Goal: Transaction & Acquisition: Purchase product/service

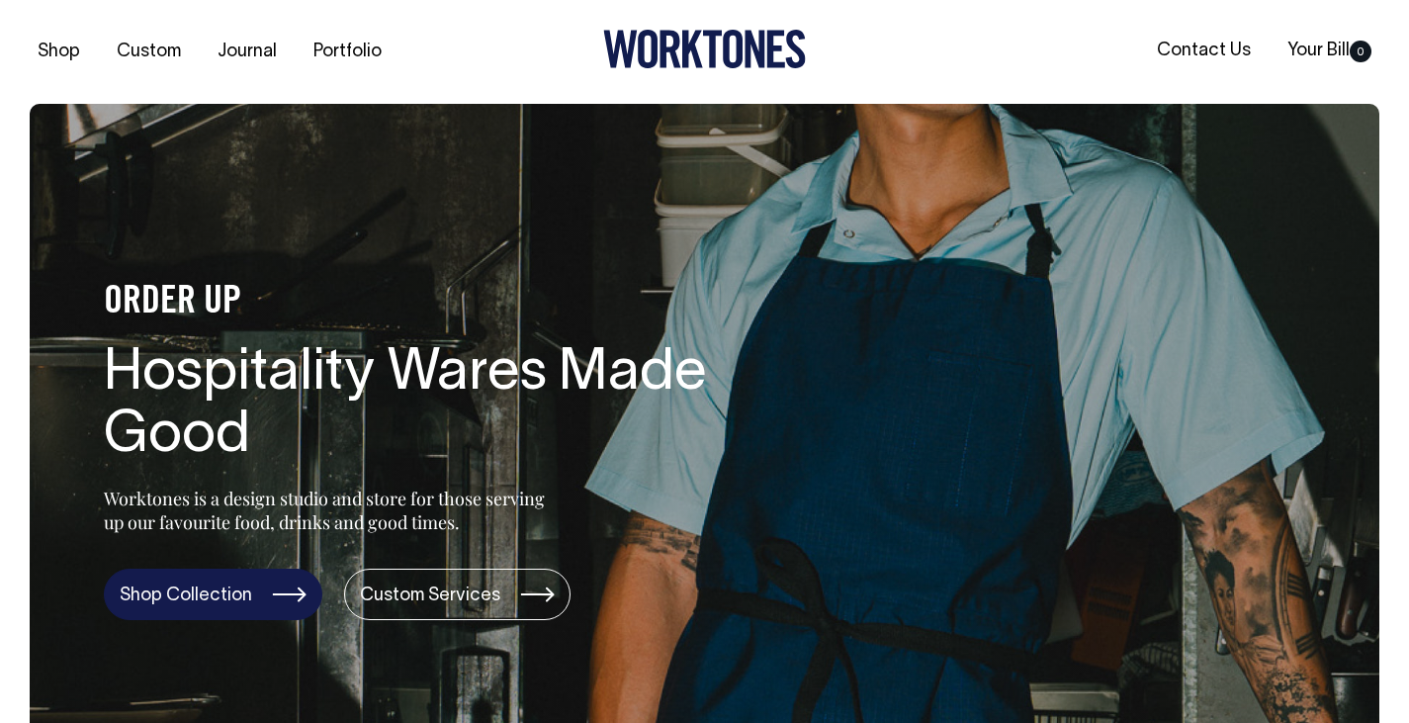
click at [234, 595] on link "Shop Collection" at bounding box center [213, 594] width 219 height 51
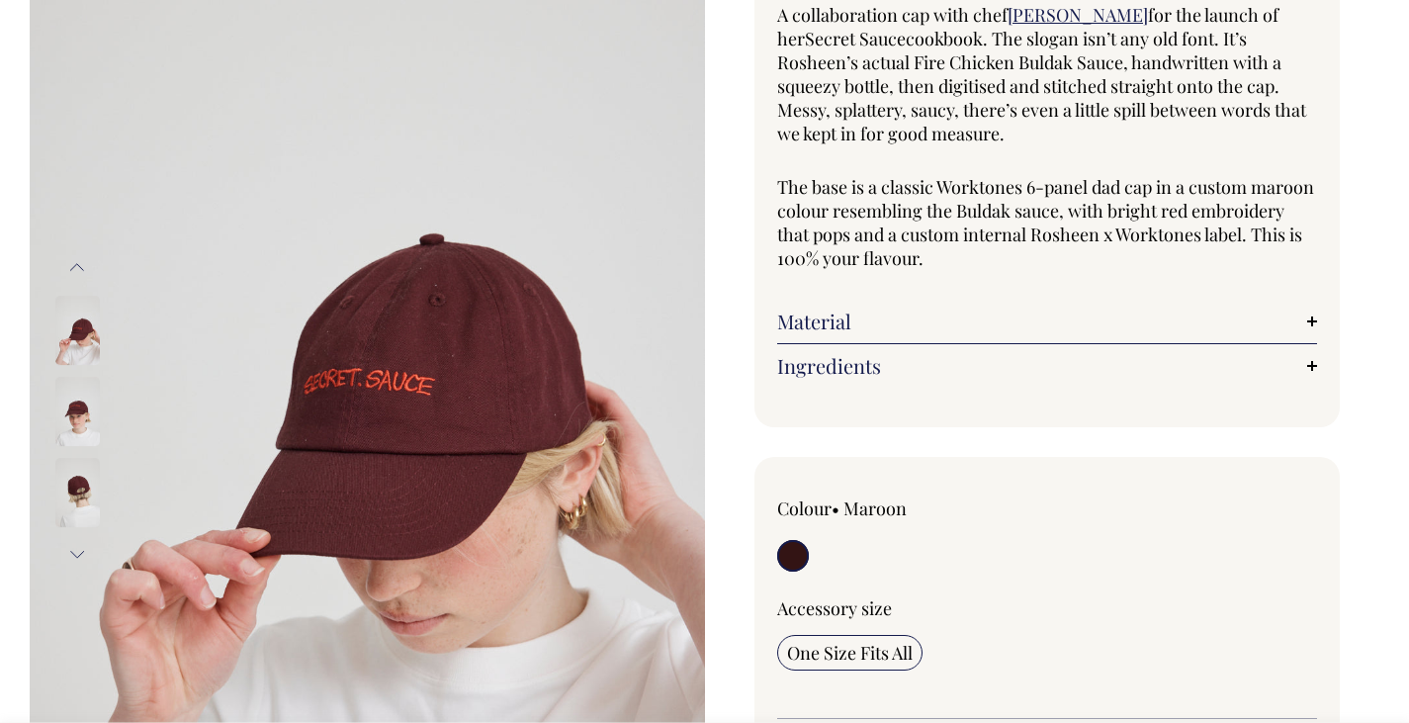
scroll to position [198, 0]
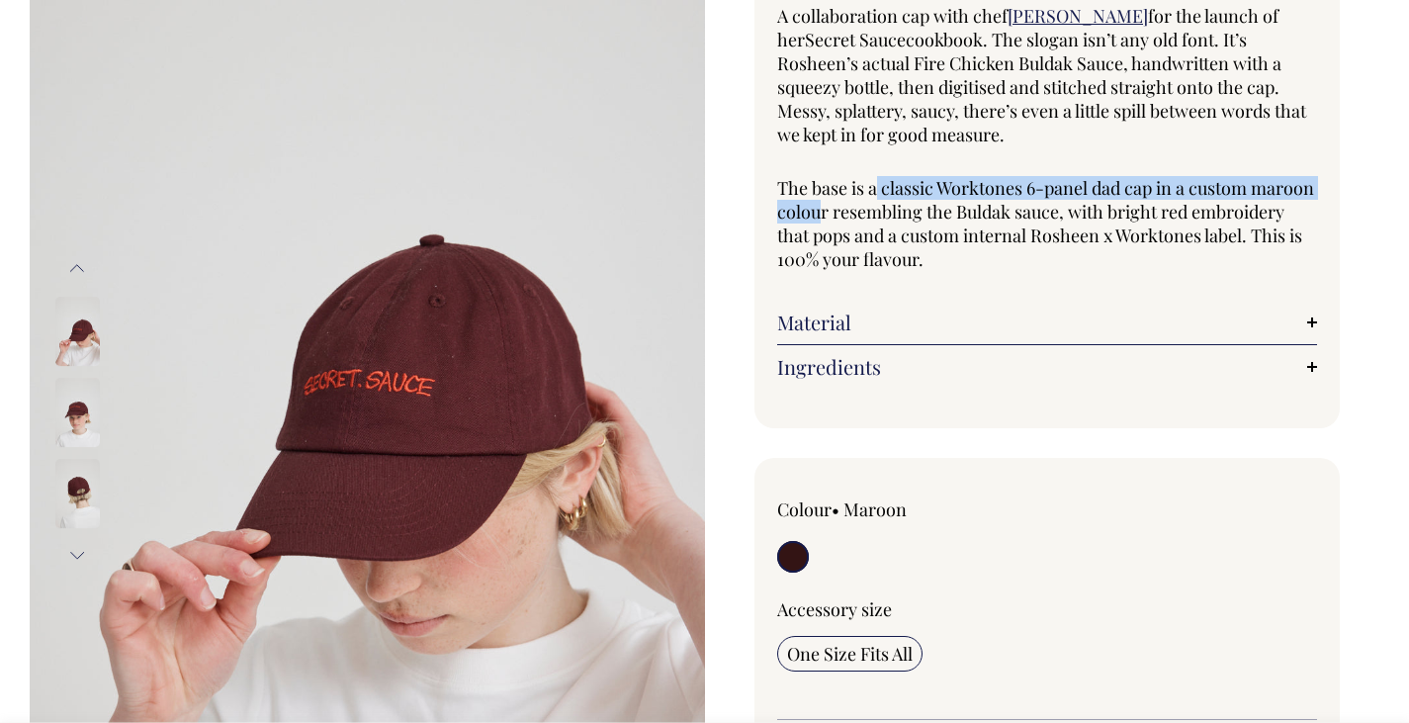
drag, startPoint x: 875, startPoint y: 194, endPoint x: 887, endPoint y: 213, distance: 22.2
click at [887, 213] on p "The base is a classic Worktones 6-panel dad cap in a custom maroon colour resem…" at bounding box center [1047, 223] width 541 height 95
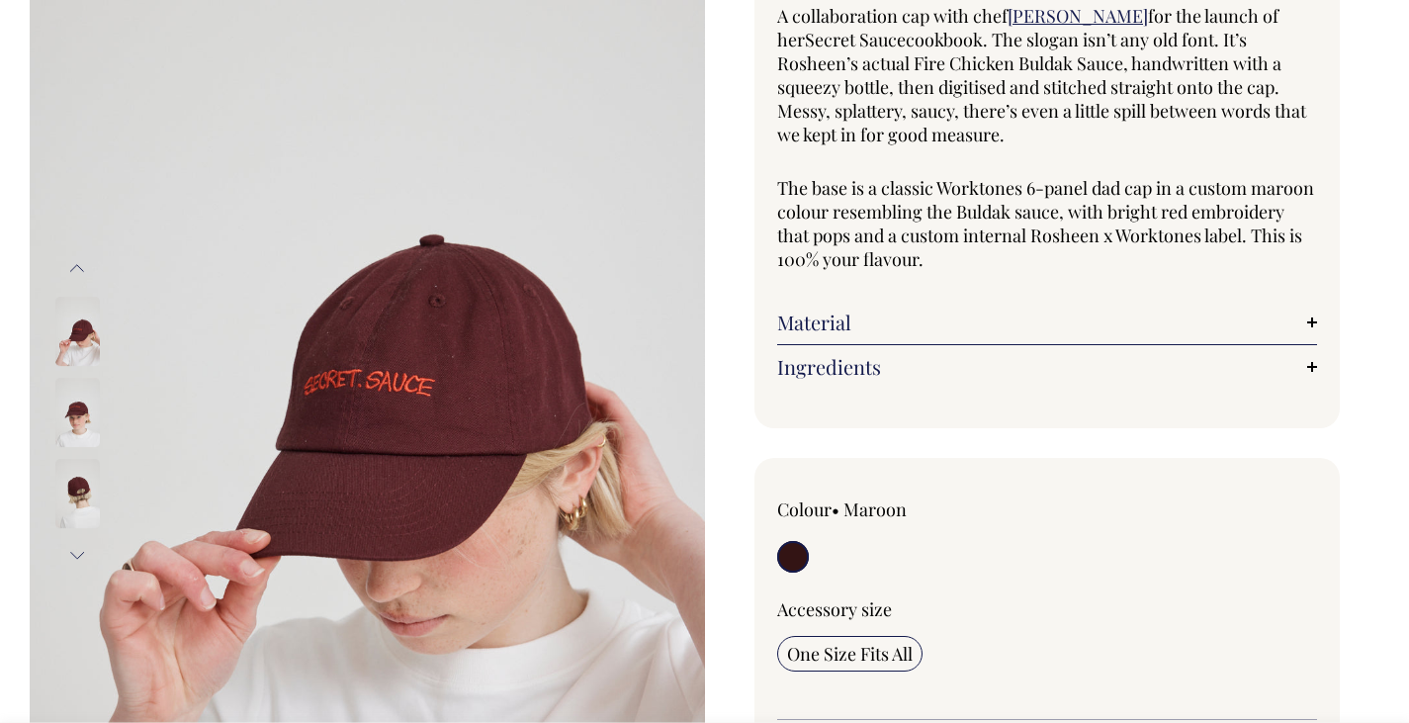
click at [68, 493] on img at bounding box center [77, 493] width 44 height 69
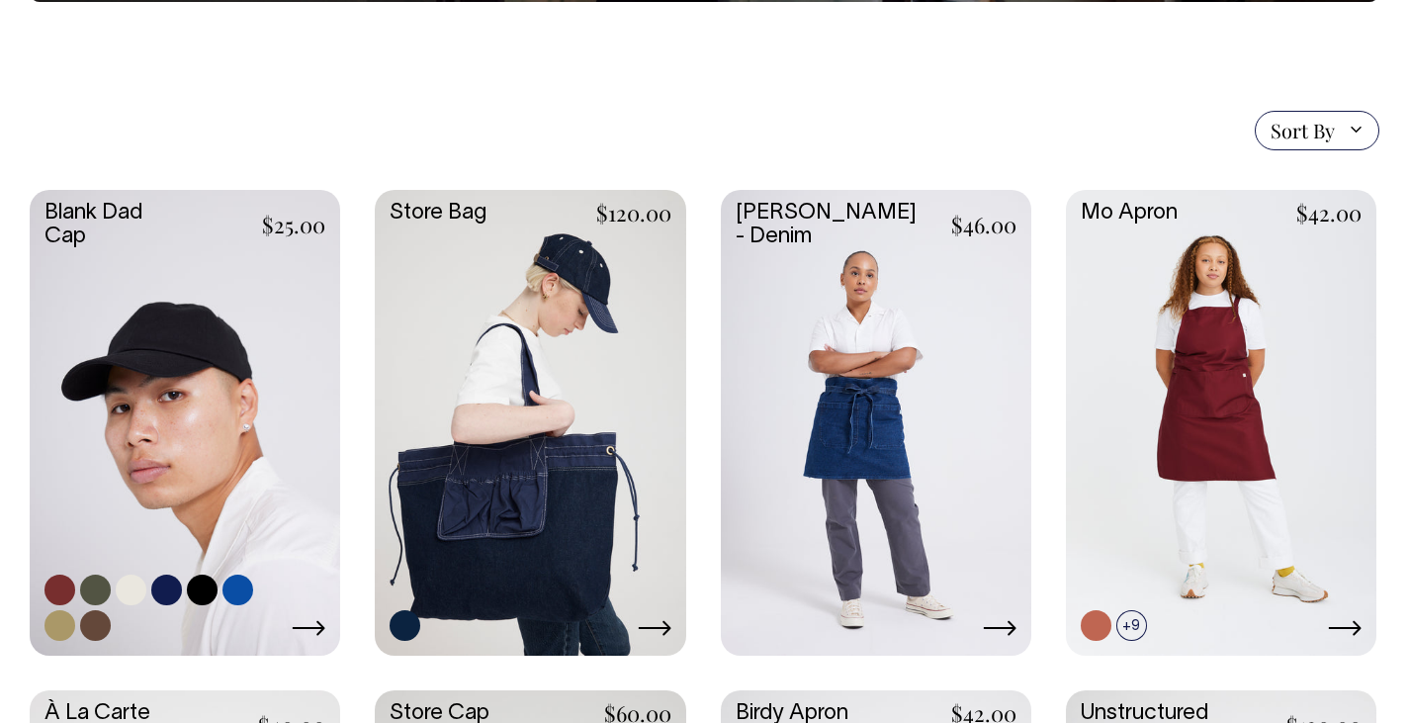
scroll to position [396, 0]
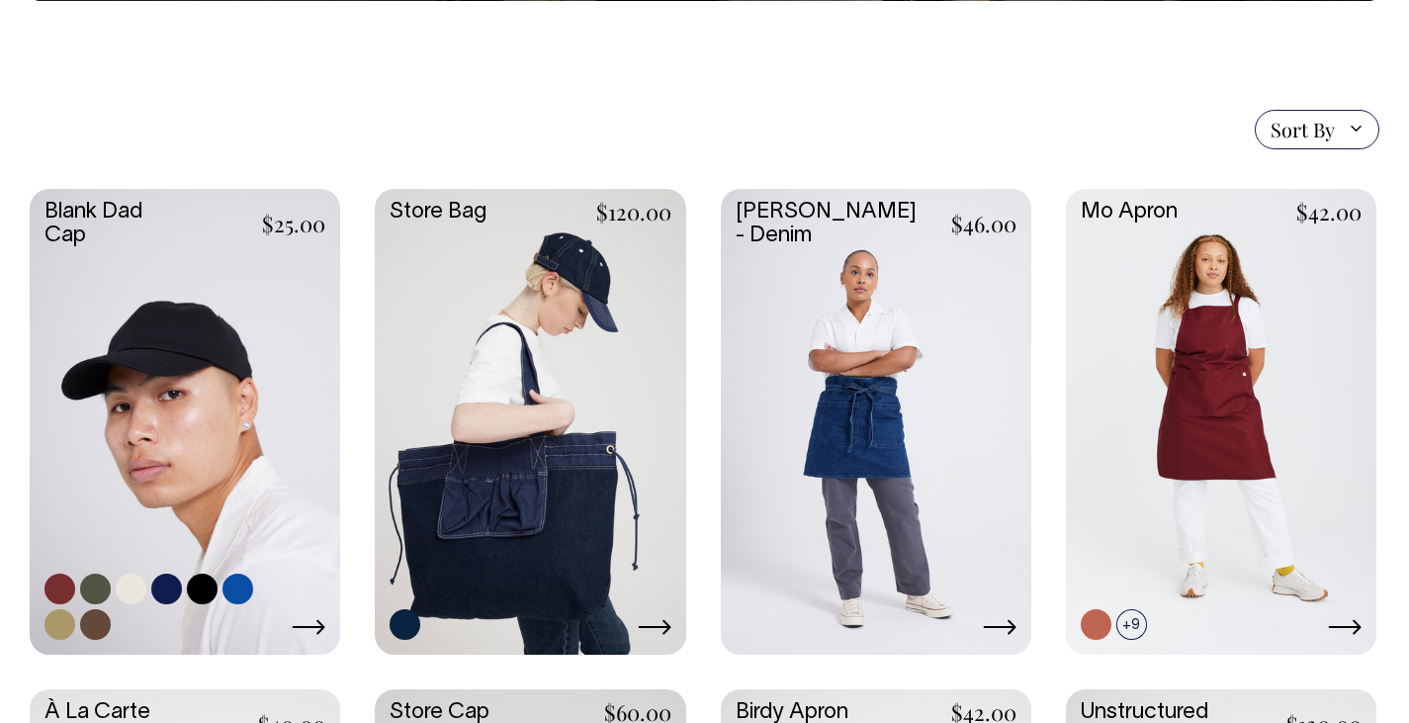
click at [217, 336] on link at bounding box center [185, 420] width 311 height 462
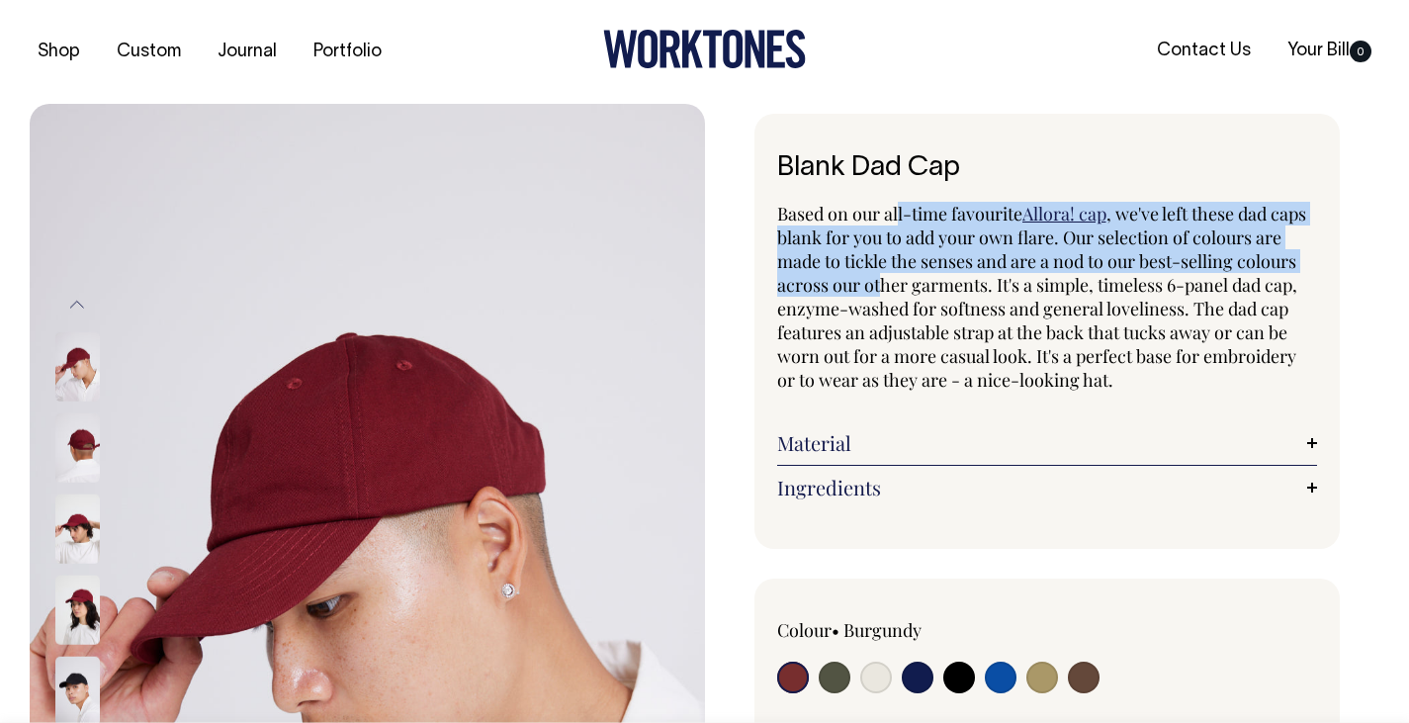
drag, startPoint x: 897, startPoint y: 207, endPoint x: 879, endPoint y: 285, distance: 80.1
click at [879, 285] on p "Based on our all-time favourite Allora! cap , we've left these dad caps blank f…" at bounding box center [1047, 297] width 541 height 190
click at [879, 285] on span ", we've left these dad caps blank for you to add your own flare. Our selection …" at bounding box center [1041, 297] width 529 height 190
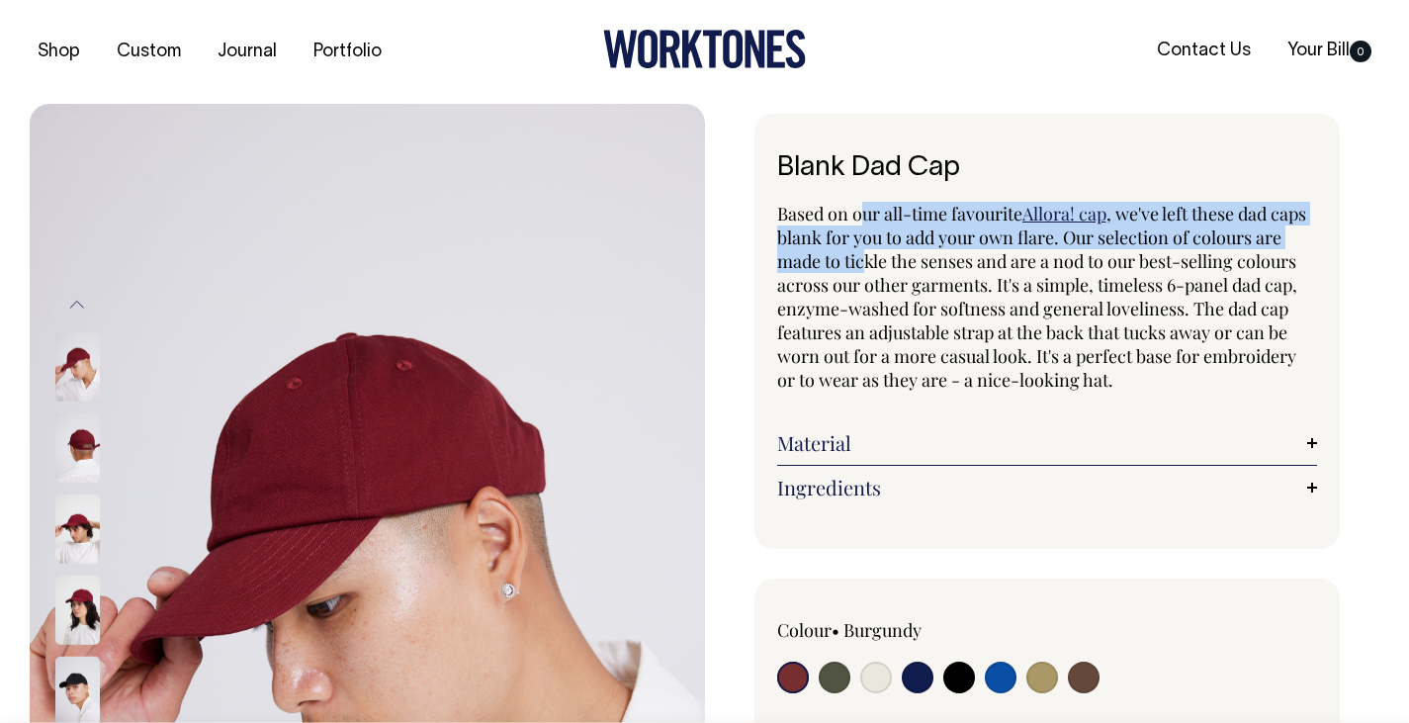
drag, startPoint x: 862, startPoint y: 221, endPoint x: 863, endPoint y: 249, distance: 28.7
click at [863, 249] on p "Based on our all-time favourite Allora! cap , we've left these dad caps blank f…" at bounding box center [1047, 297] width 541 height 190
click at [863, 249] on span ", we've left these dad caps blank for you to add your own flare. Our selection …" at bounding box center [1041, 297] width 529 height 190
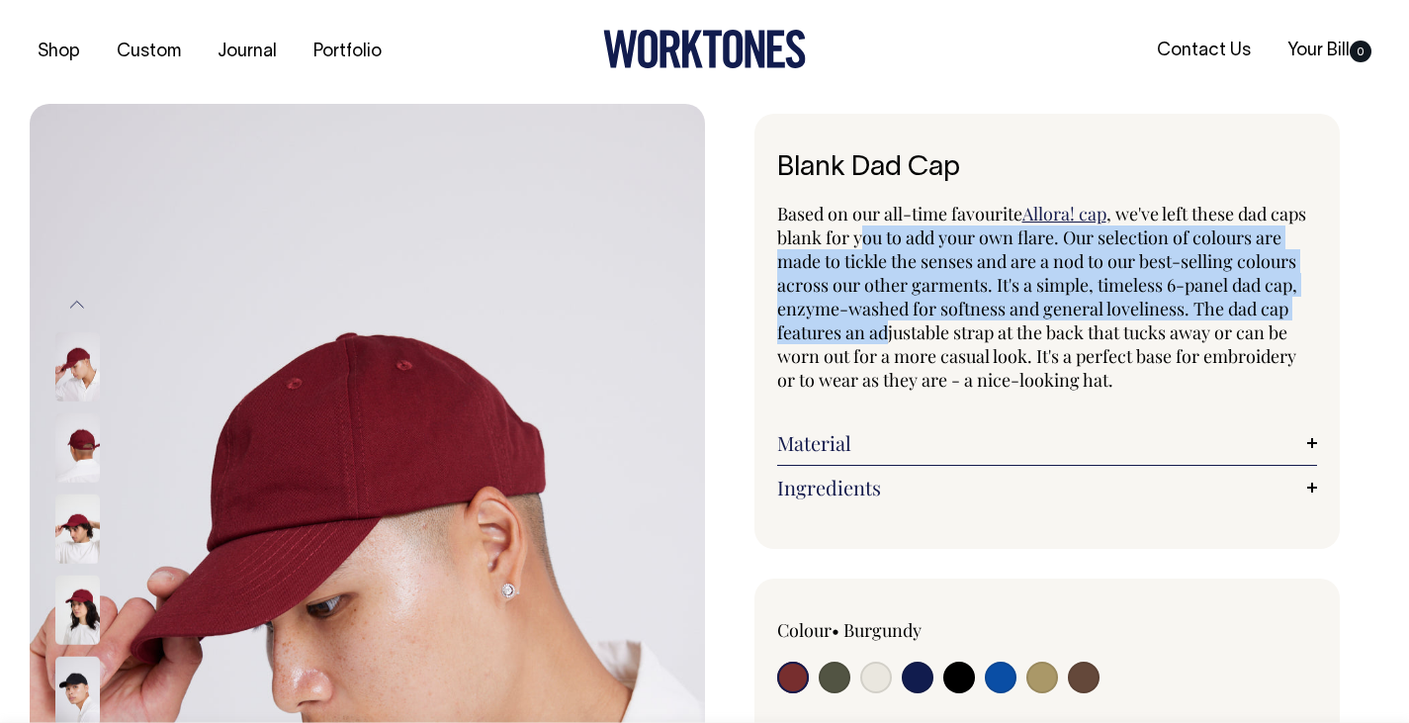
drag, startPoint x: 863, startPoint y: 230, endPoint x: 887, endPoint y: 319, distance: 92.1
click at [887, 319] on span ", we've left these dad caps blank for you to add your own flare. Our selection …" at bounding box center [1041, 297] width 529 height 190
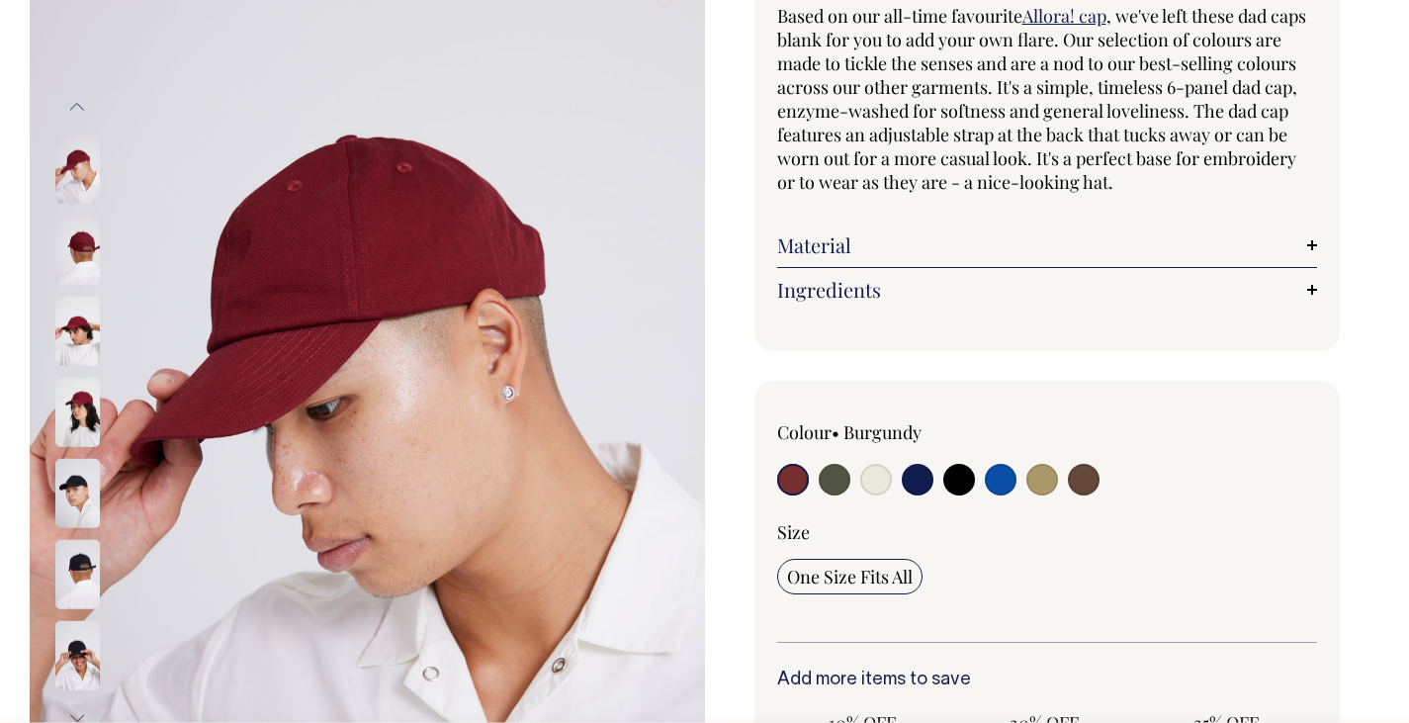
scroll to position [198, 0]
click at [879, 474] on input "radio" at bounding box center [876, 480] width 32 height 32
radio input "true"
select select "Natural"
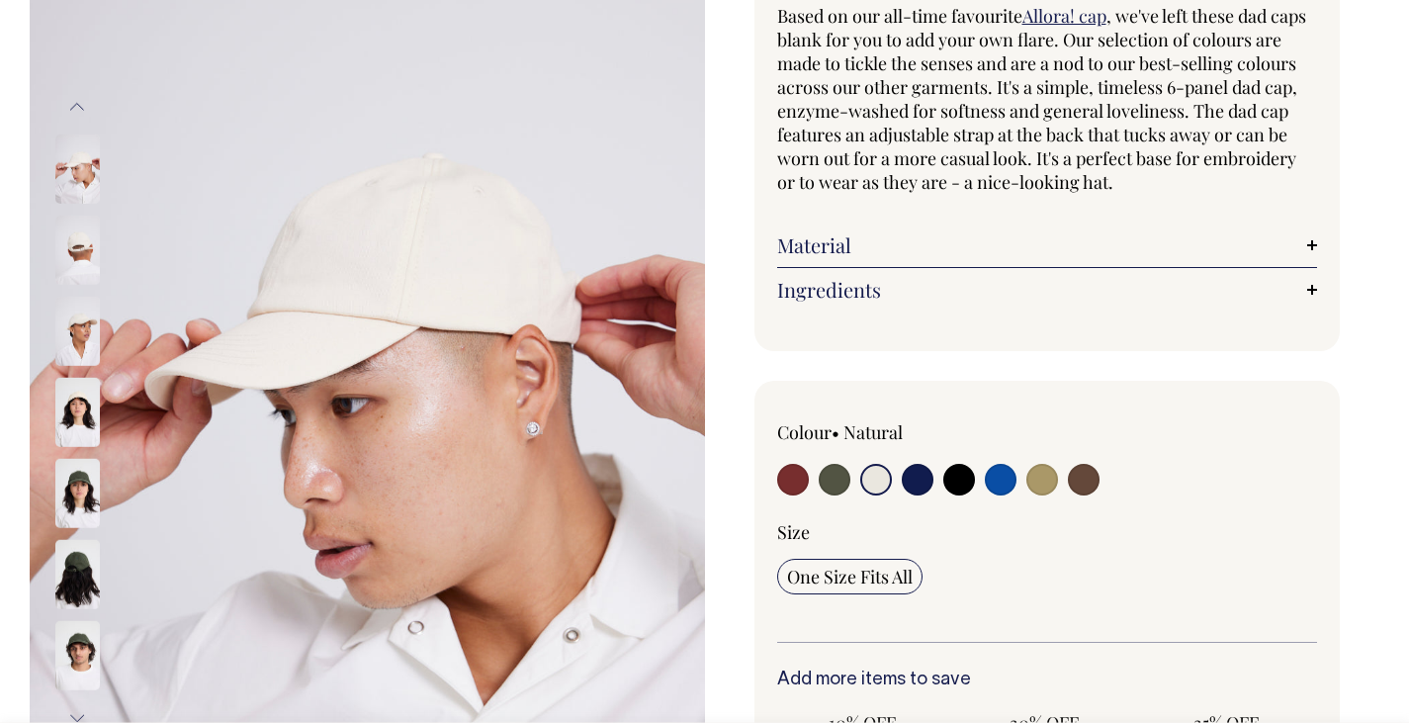
click at [94, 341] on img at bounding box center [77, 331] width 44 height 69
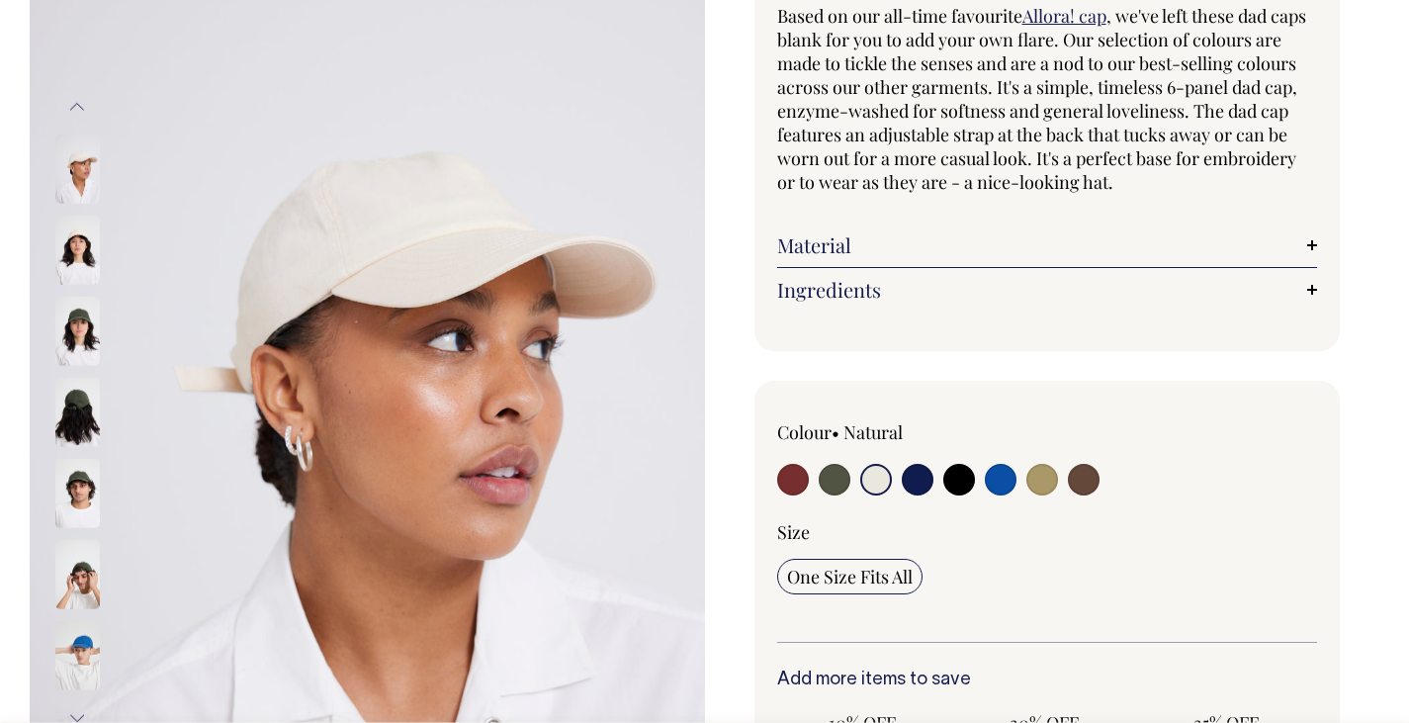
click at [78, 402] on img at bounding box center [77, 412] width 44 height 69
click at [74, 389] on img at bounding box center [77, 412] width 44 height 69
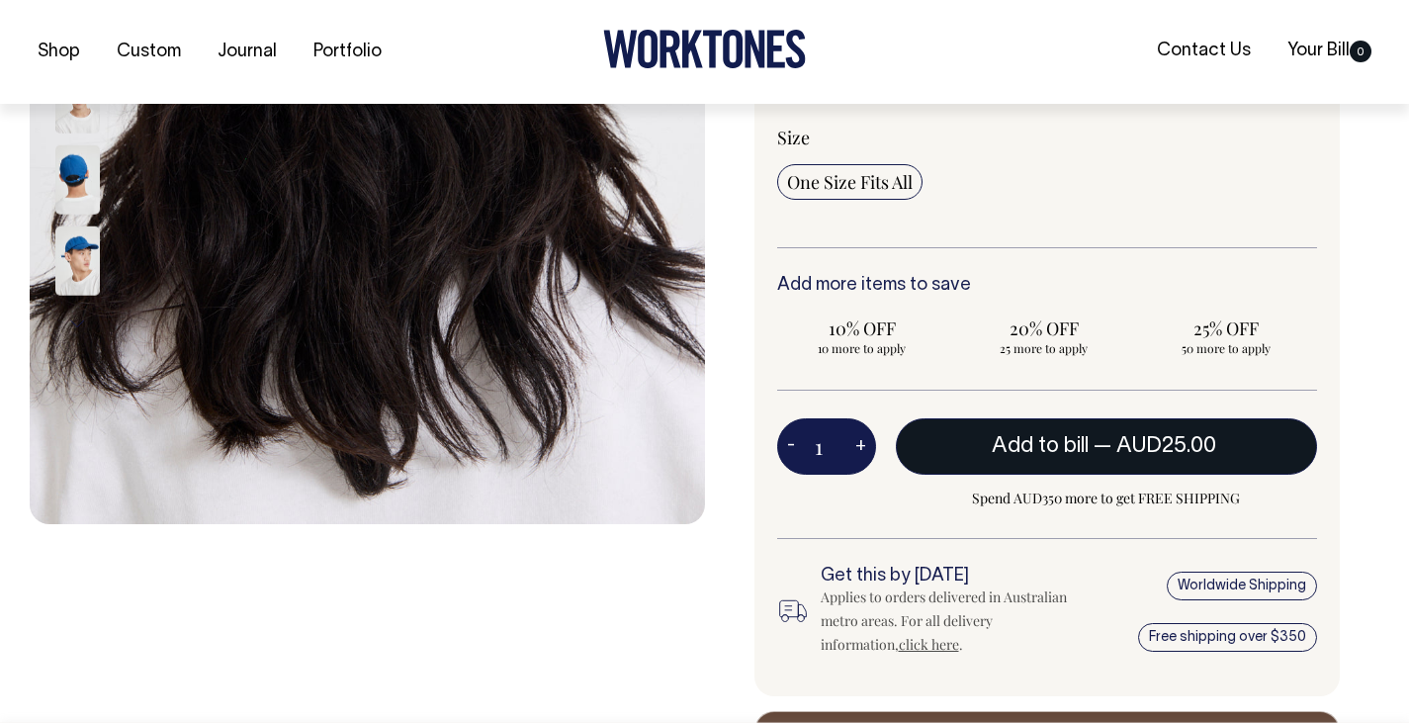
scroll to position [593, 0]
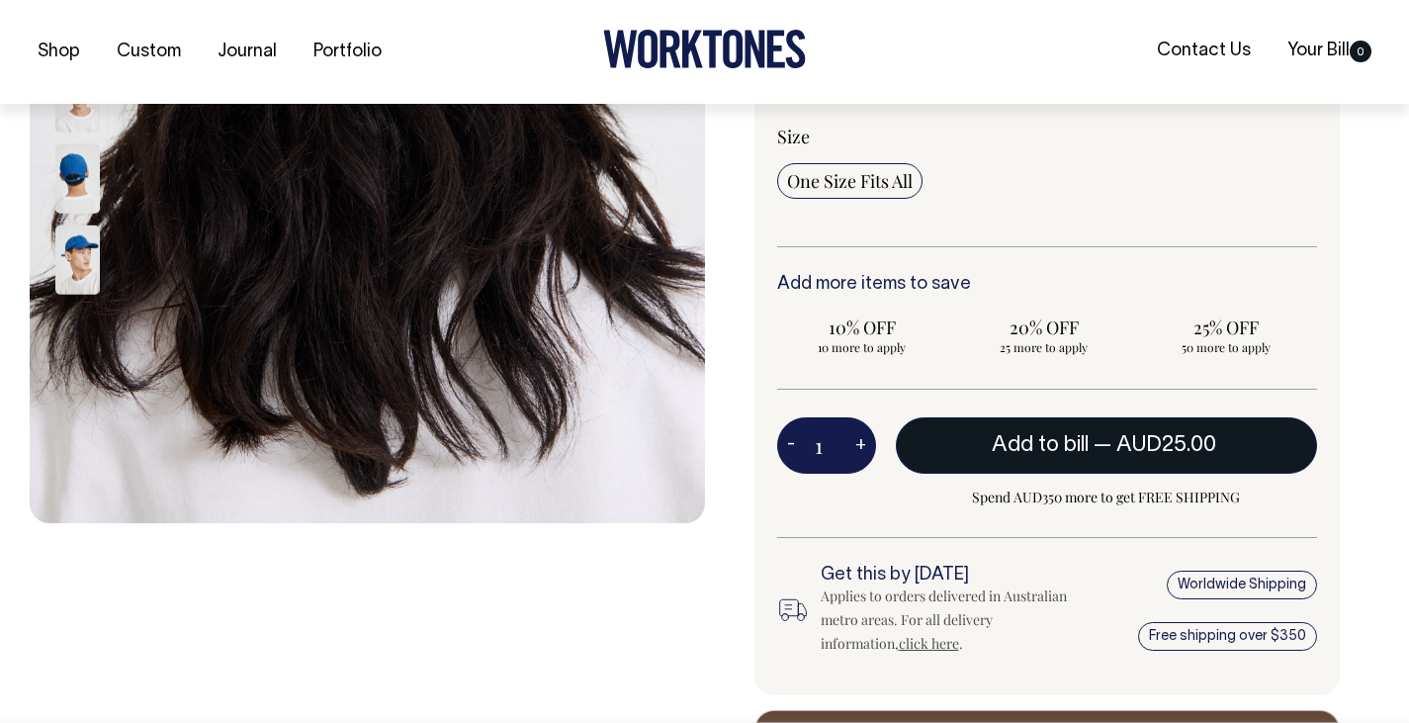
click at [928, 425] on button "Add to bill — AUD25.00" at bounding box center [1107, 444] width 422 height 55
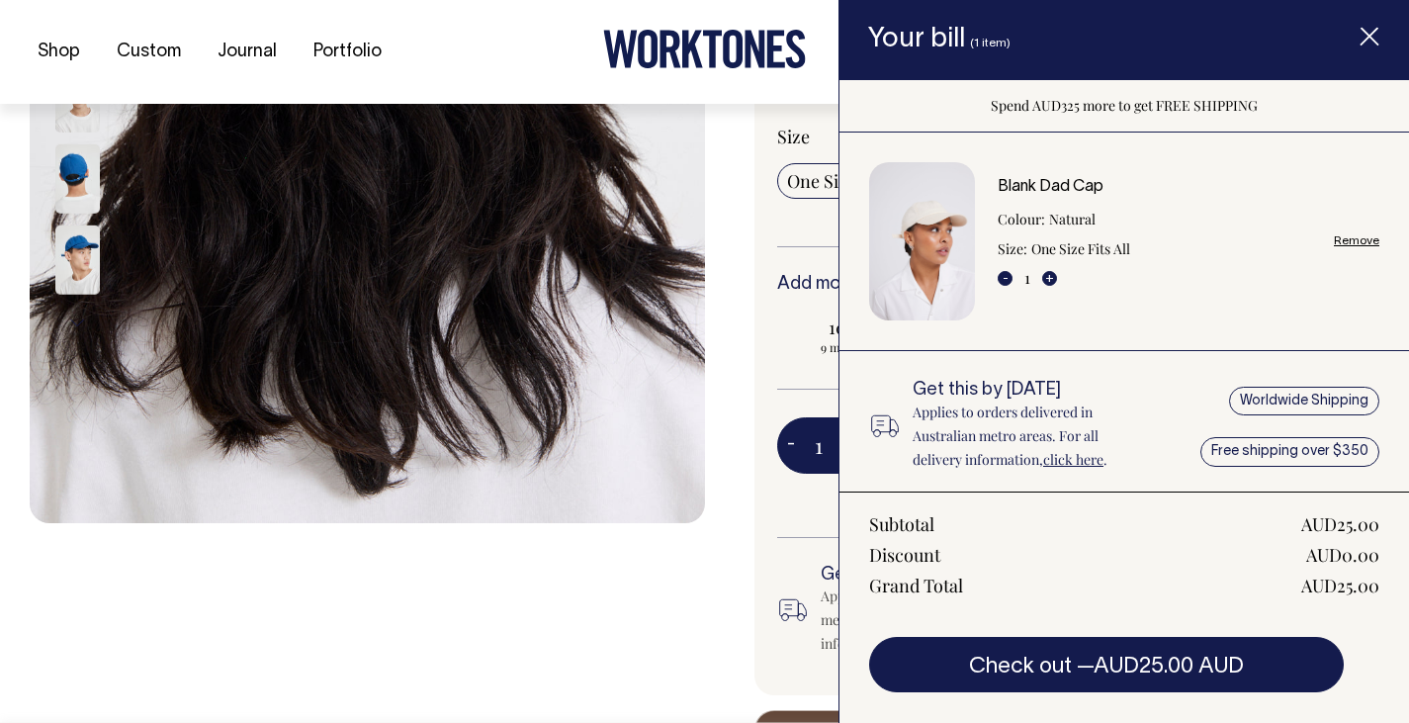
click at [1083, 451] on link "click here" at bounding box center [1073, 459] width 60 height 19
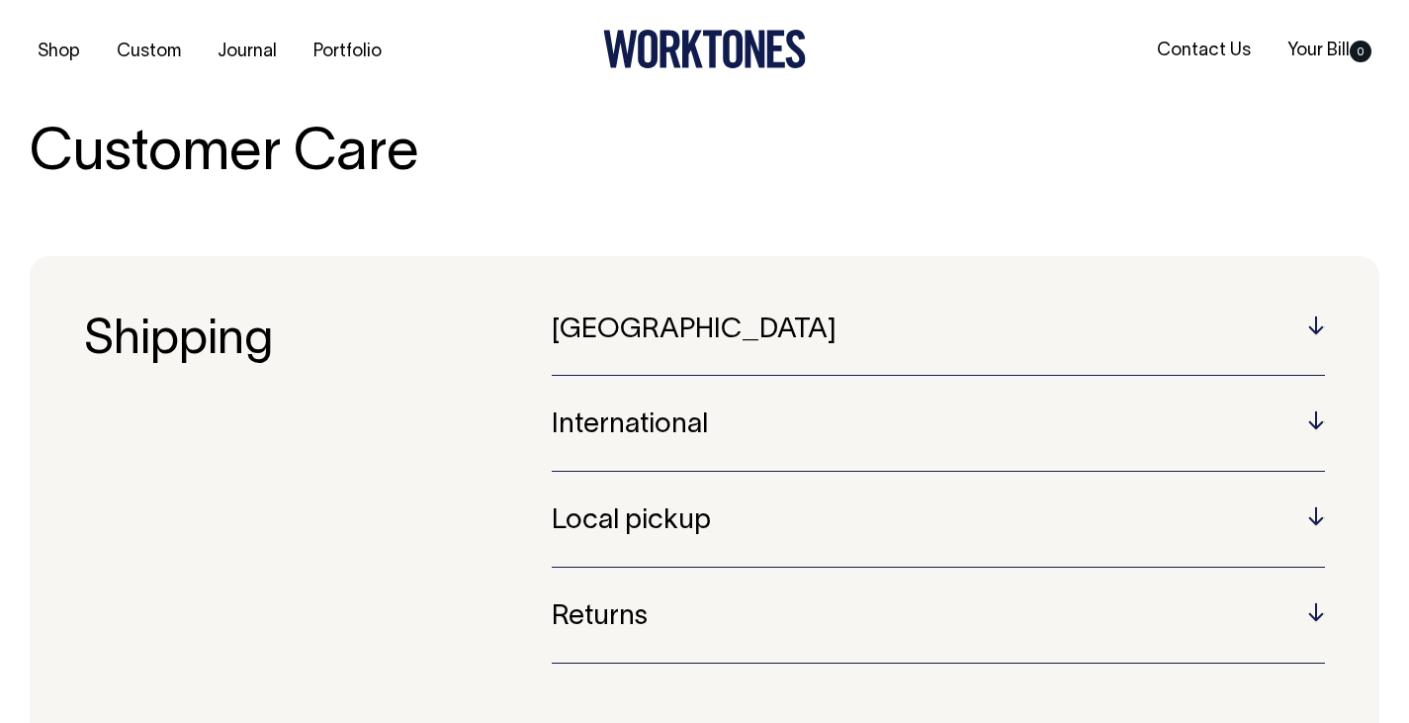
click at [567, 280] on section "Shipping [GEOGRAPHIC_DATA] Australian orders are sent using Australia Post or S…" at bounding box center [705, 506] width 1350 height 501
click at [571, 330] on h5 "[GEOGRAPHIC_DATA]" at bounding box center [938, 330] width 773 height 31
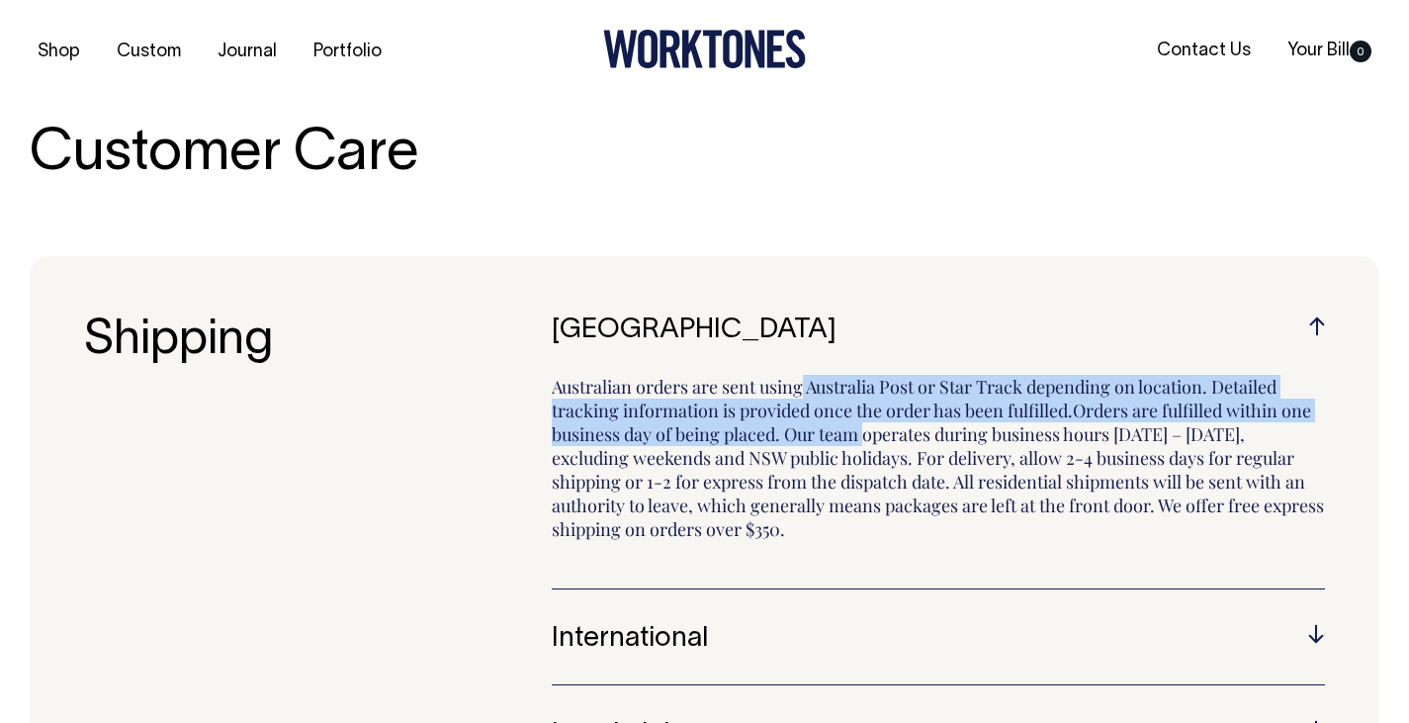
drag, startPoint x: 639, startPoint y: 389, endPoint x: 668, endPoint y: 430, distance: 51.0
click at [668, 430] on div "Australia Australian orders are sent using Australia Post or Star Track dependi…" at bounding box center [938, 452] width 773 height 275
click at [668, 430] on p "Australian orders are sent using Australia Post or Star Track depending on loca…" at bounding box center [938, 467] width 773 height 184
drag, startPoint x: 700, startPoint y: 364, endPoint x: 896, endPoint y: 422, distance: 204.3
click at [896, 422] on div "Australia Australian orders are sent using Australia Post or Star Track dependi…" at bounding box center [938, 452] width 773 height 275
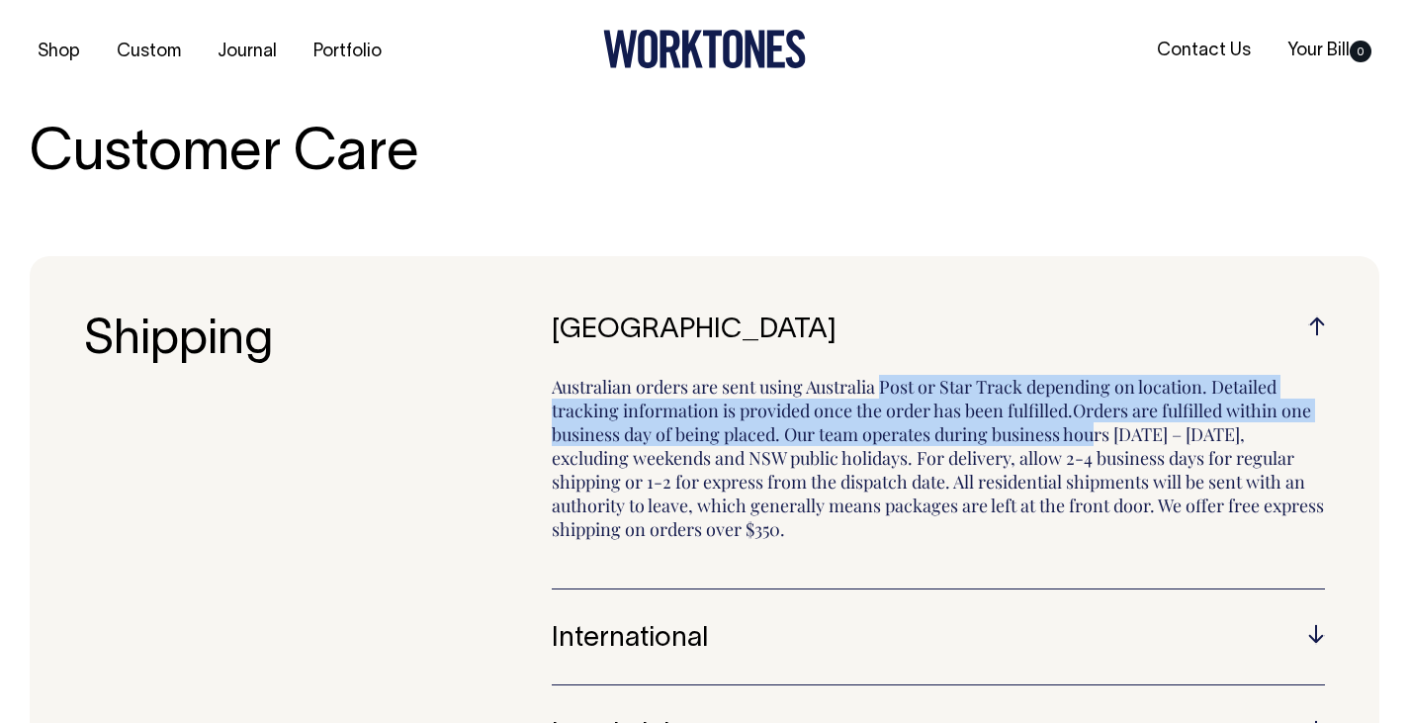
click at [896, 422] on p "Australian orders are sent using Australia Post or Star Track depending on loca…" at bounding box center [938, 467] width 773 height 184
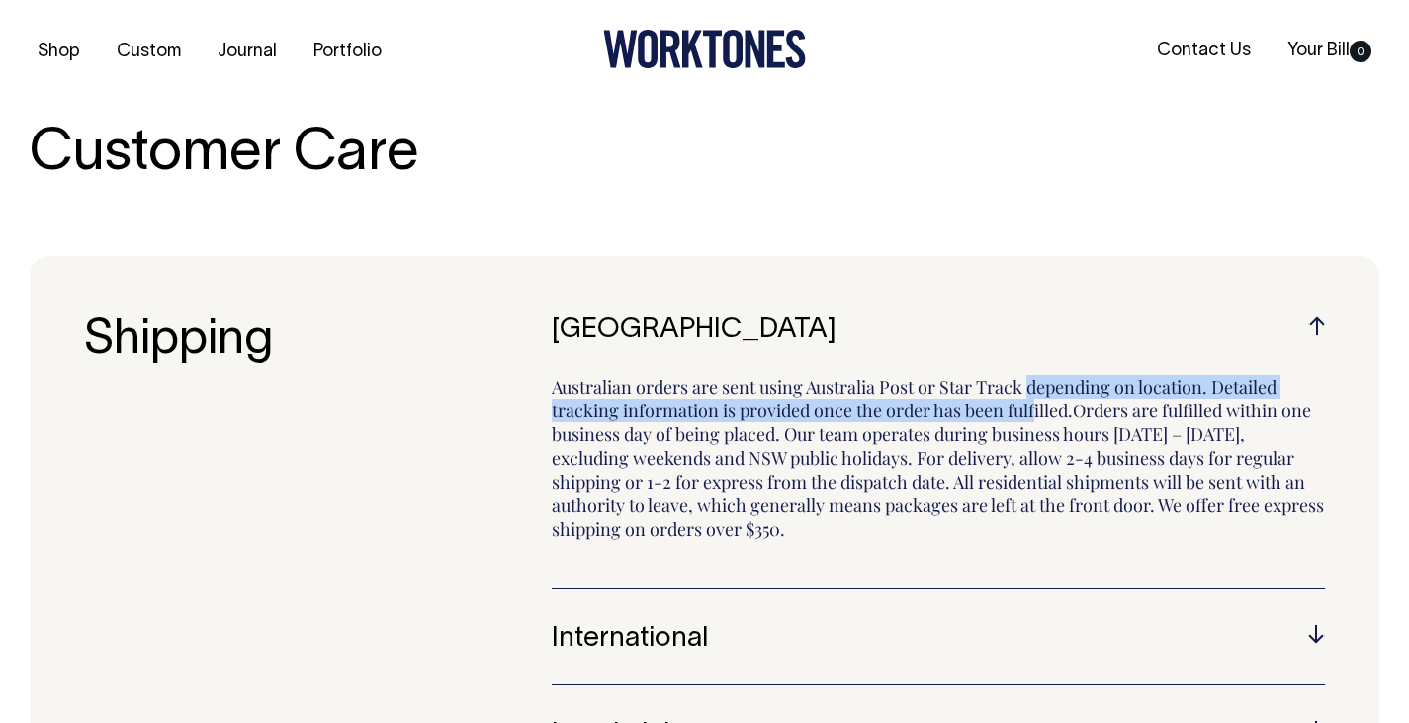
drag, startPoint x: 845, startPoint y: 386, endPoint x: 845, endPoint y: 420, distance: 34.6
click at [845, 420] on p "Australian orders are sent using Australia Post or Star Track depending on loca…" at bounding box center [938, 467] width 773 height 184
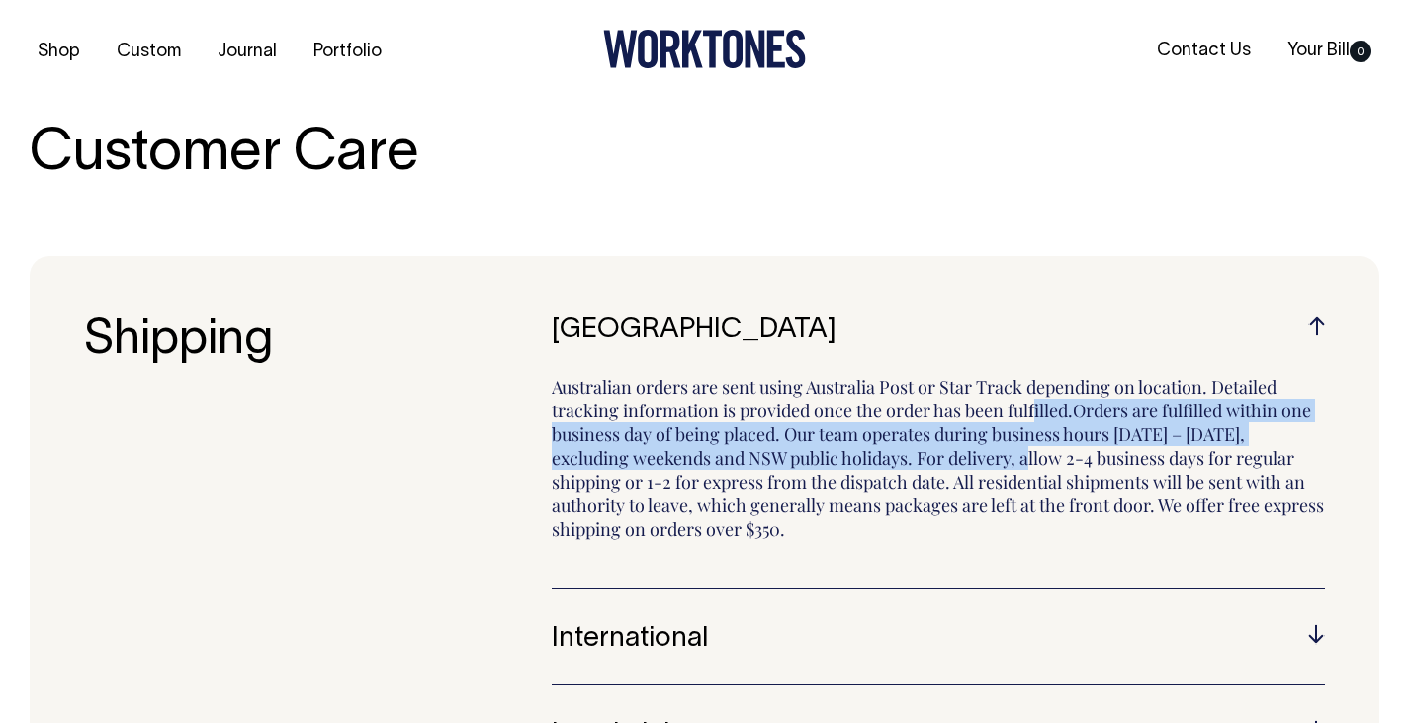
drag, startPoint x: 844, startPoint y: 411, endPoint x: 848, endPoint y: 462, distance: 50.7
click at [848, 462] on p "Australian orders are sent using Australia Post or Star Track depending on loca…" at bounding box center [938, 467] width 773 height 184
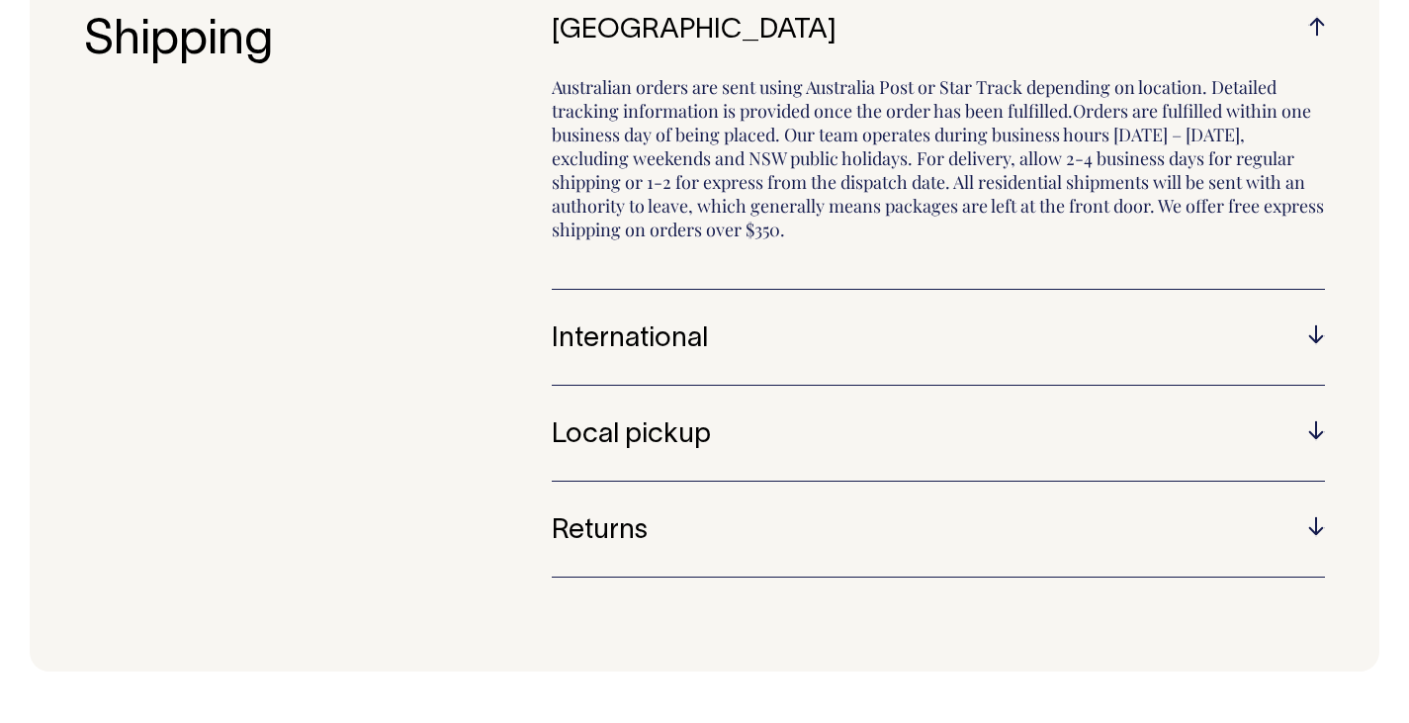
click at [761, 412] on div "Australia Australian orders are sent using Australia Post or Star Track dependi…" at bounding box center [938, 314] width 773 height 596
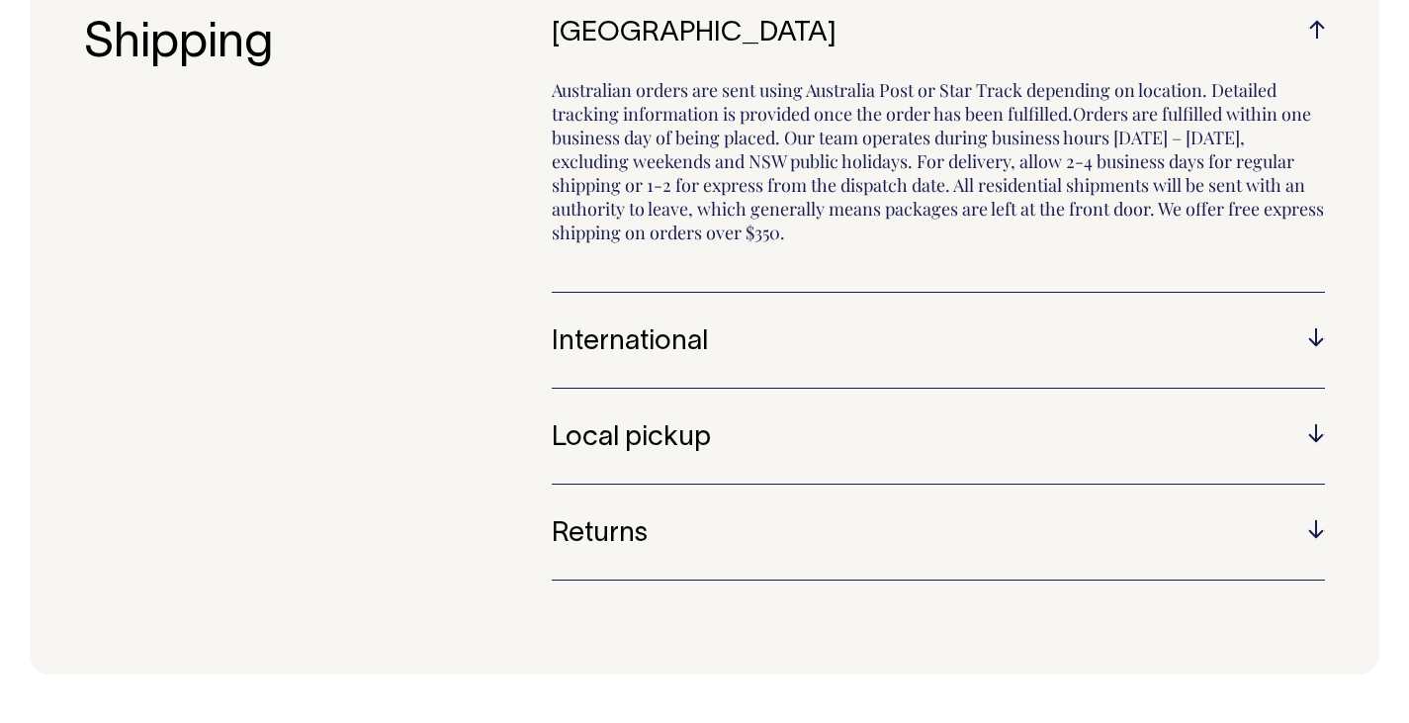
scroll to position [297, 0]
click at [731, 432] on h5 "Local pickup" at bounding box center [938, 438] width 773 height 31
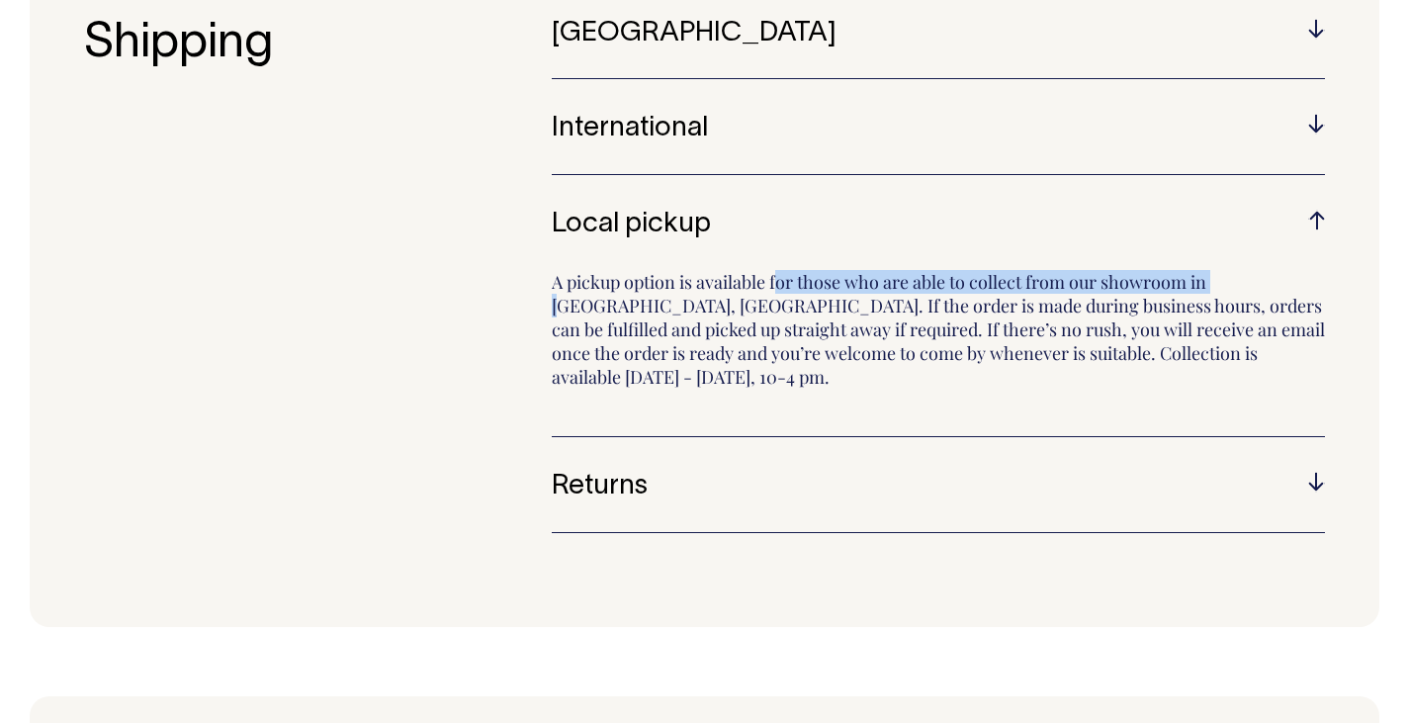
drag, startPoint x: 590, startPoint y: 268, endPoint x: 1015, endPoint y: 289, distance: 424.7
click at [1015, 289] on div "Local pickup A pickup option is available for those who are able to collect fro…" at bounding box center [938, 323] width 773 height 227
click at [1015, 289] on p "A pickup option is available for those who are able to collect from our showroo…" at bounding box center [938, 338] width 773 height 136
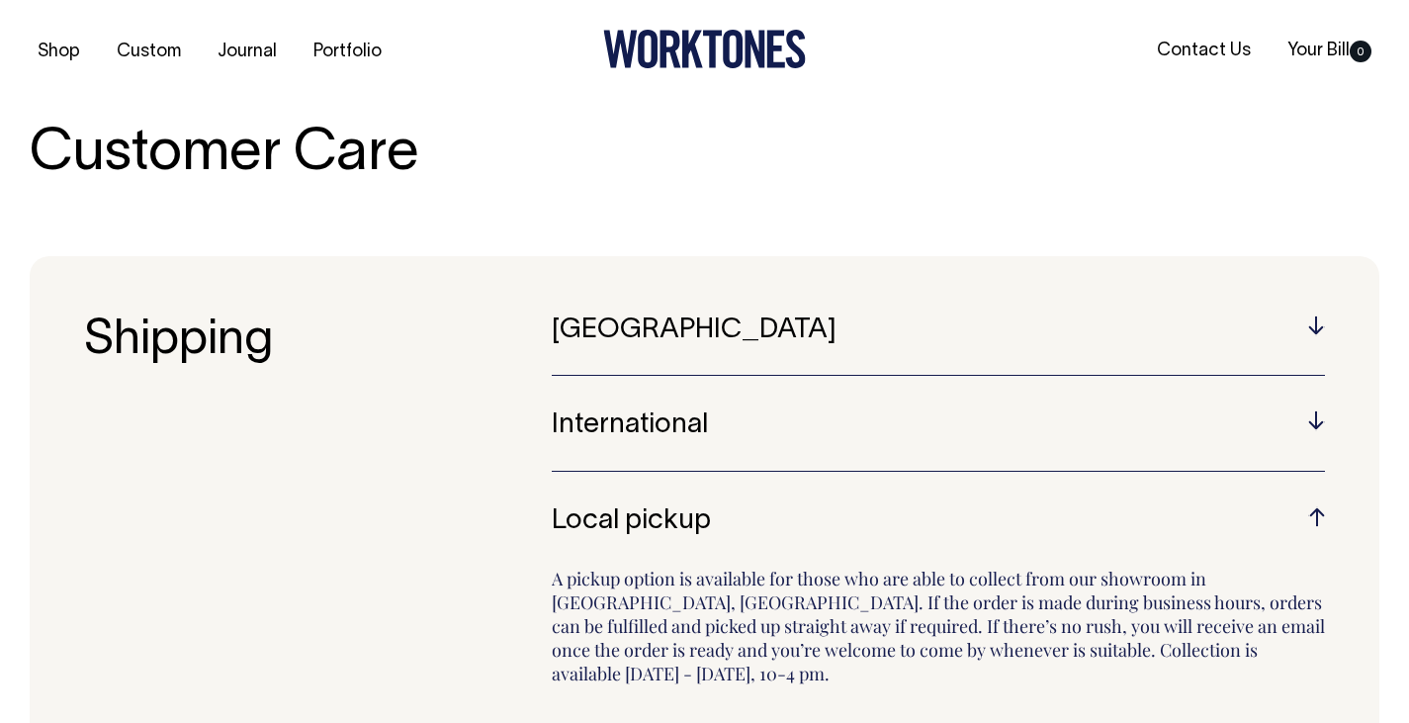
scroll to position [0, 0]
click at [1355, 41] on link "Your Bill 0" at bounding box center [1330, 51] width 100 height 33
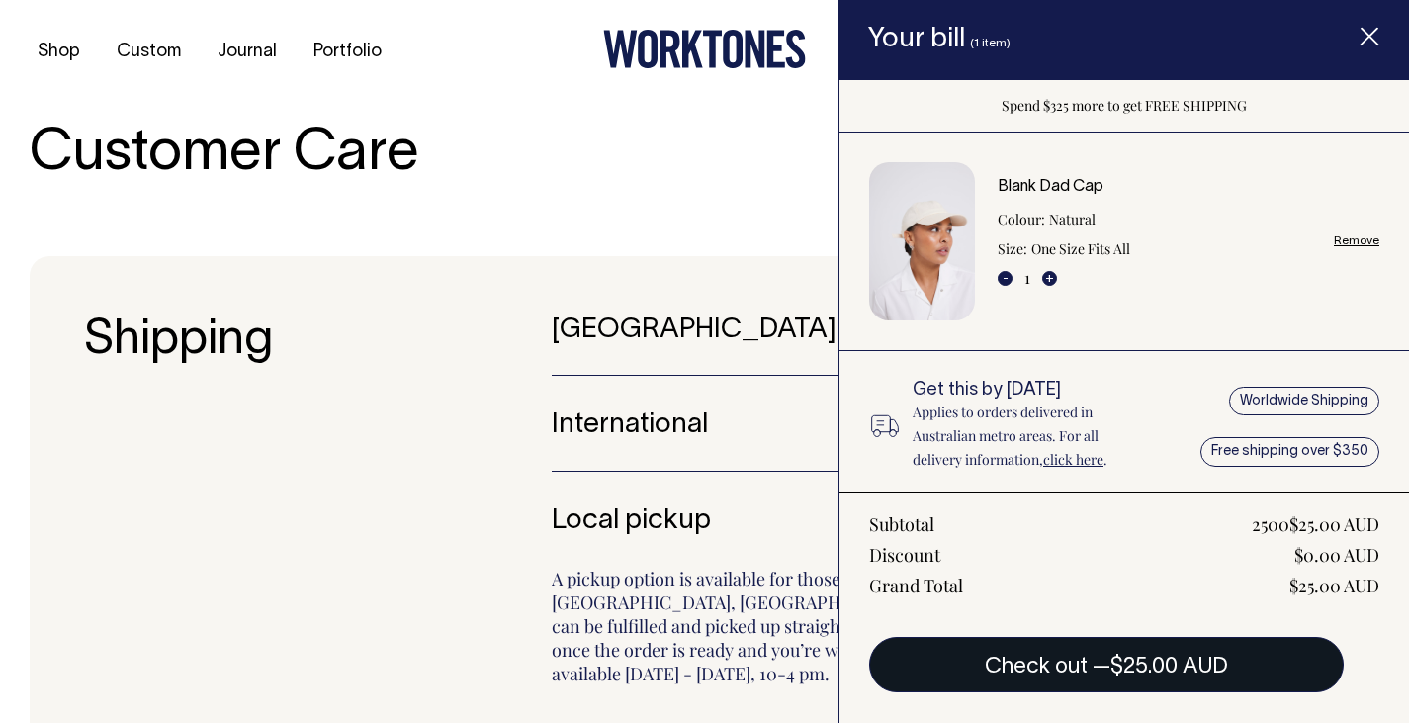
click at [1148, 660] on span "$25.00 AUD" at bounding box center [1170, 667] width 118 height 20
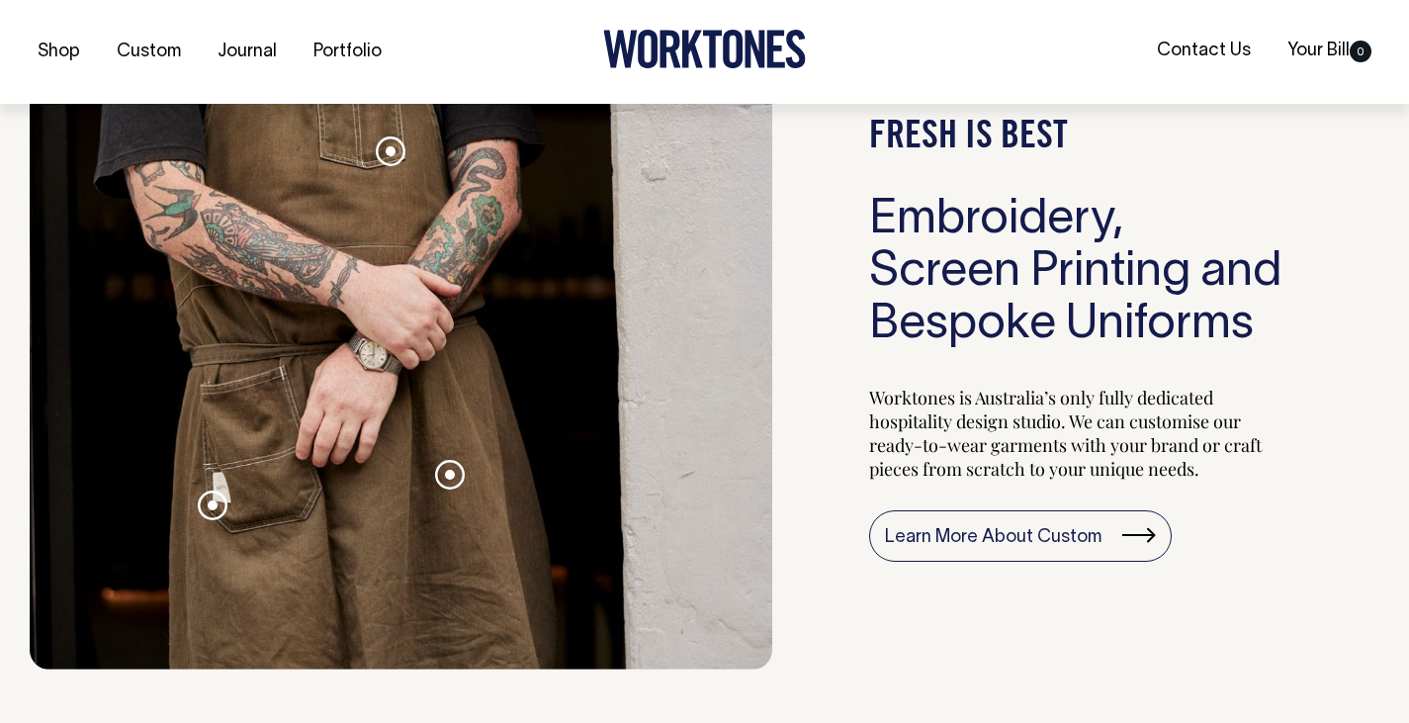
scroll to position [1879, 0]
click at [451, 471] on span at bounding box center [450, 474] width 10 height 10
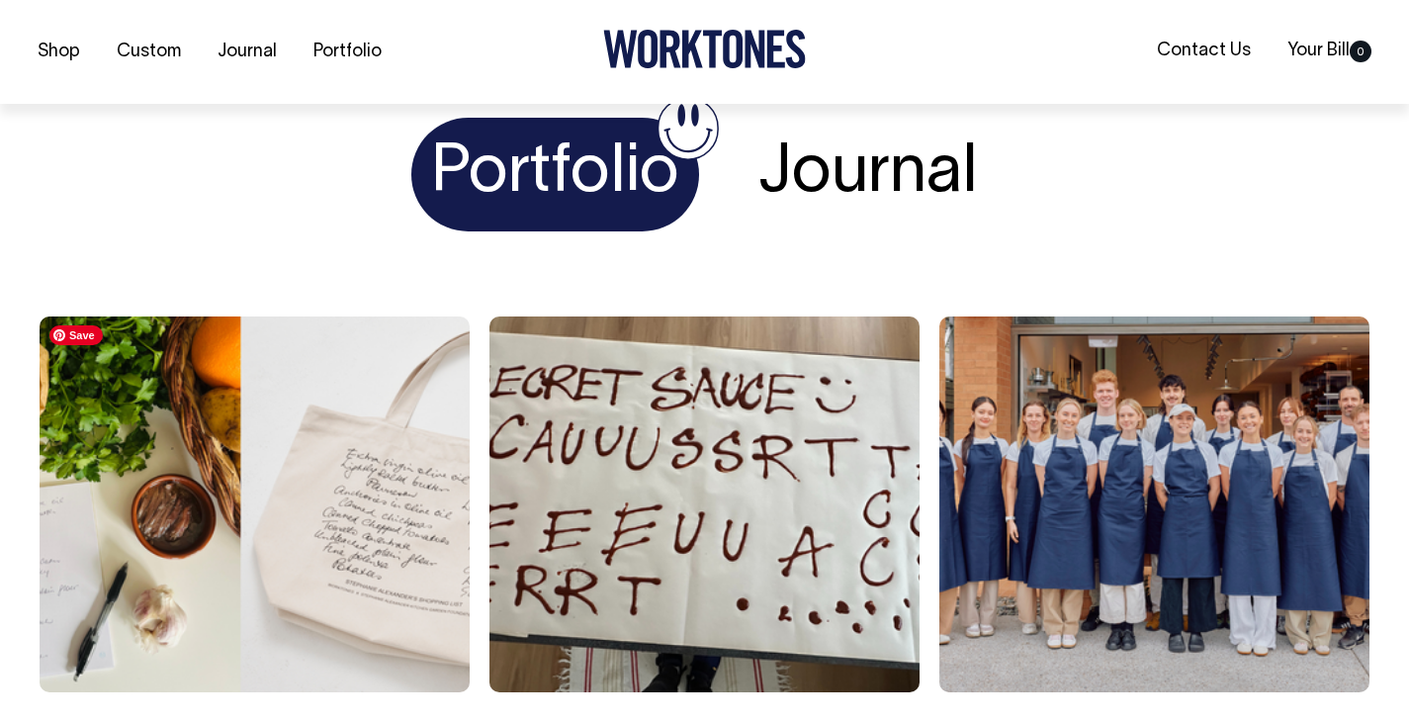
scroll to position [3164, 0]
